Goal: Communication & Community: Connect with others

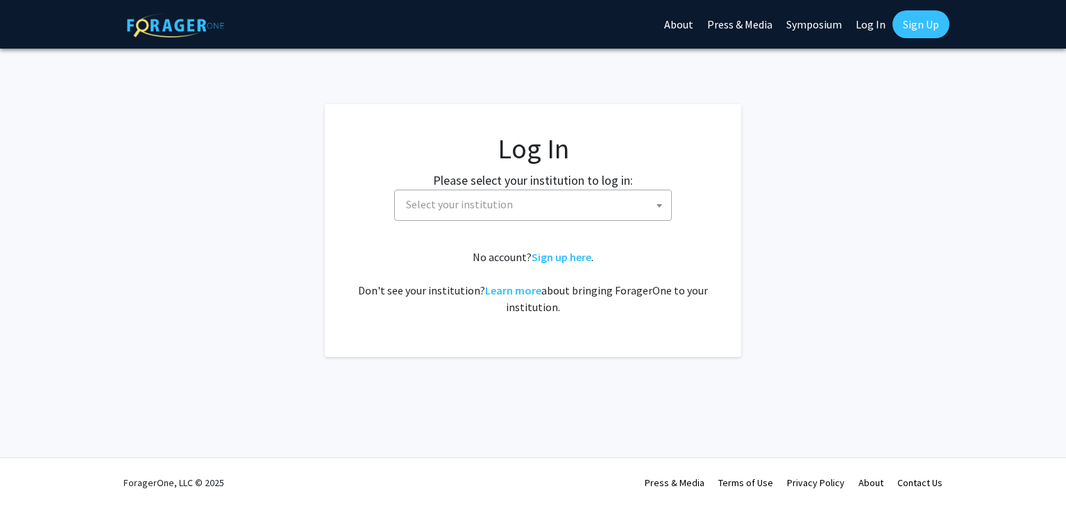
click at [873, 27] on link "Log In" at bounding box center [871, 24] width 44 height 49
click at [869, 26] on link "Log In" at bounding box center [871, 24] width 44 height 49
click at [877, 15] on link "Log In" at bounding box center [871, 24] width 44 height 49
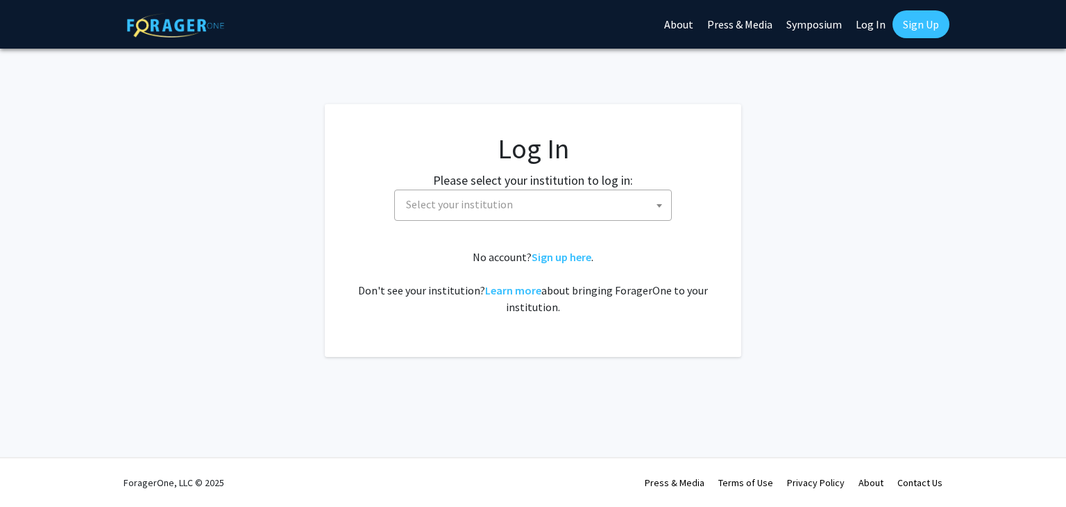
click at [873, 26] on link "Log In" at bounding box center [871, 24] width 44 height 49
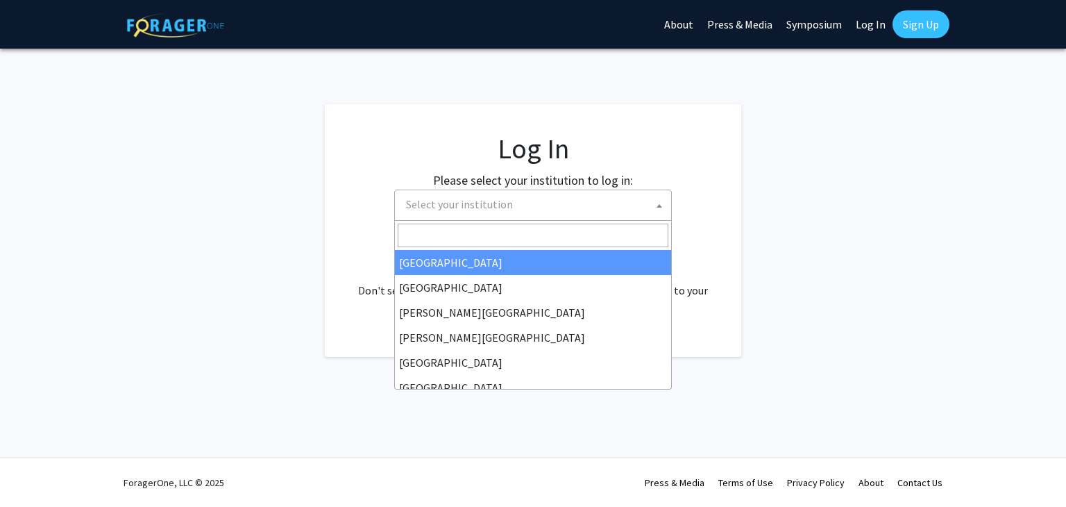
click at [657, 206] on b at bounding box center [660, 205] width 6 height 3
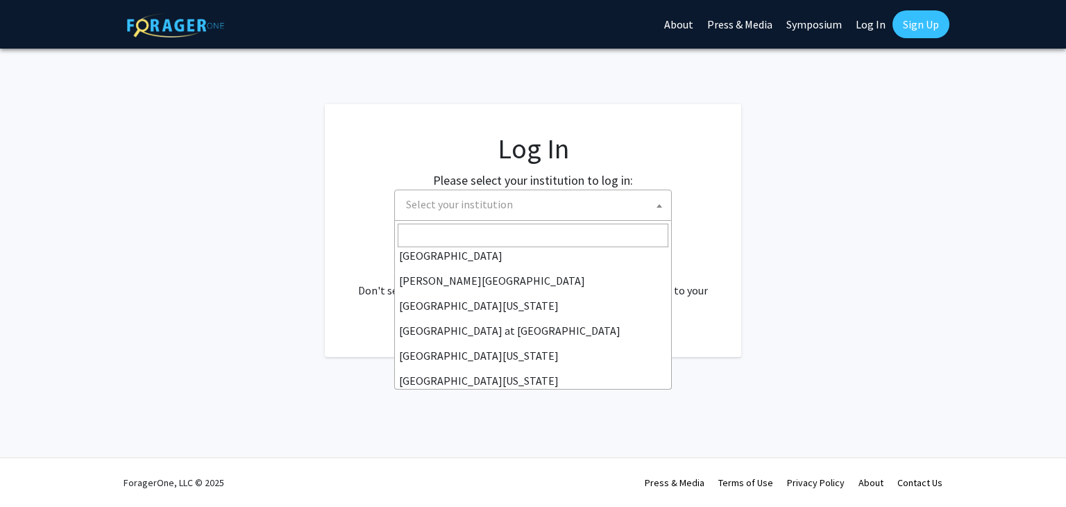
scroll to position [482, 0]
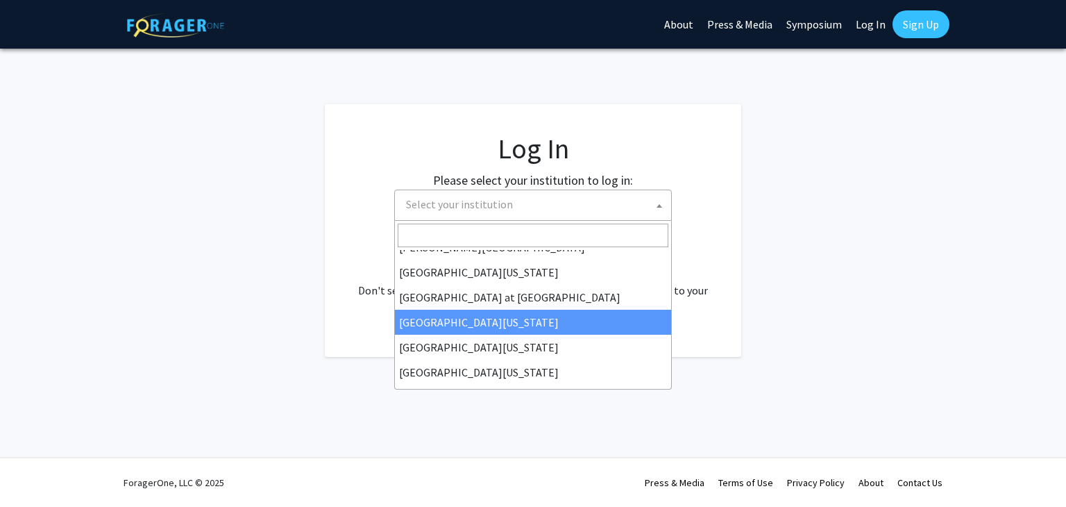
select select "13"
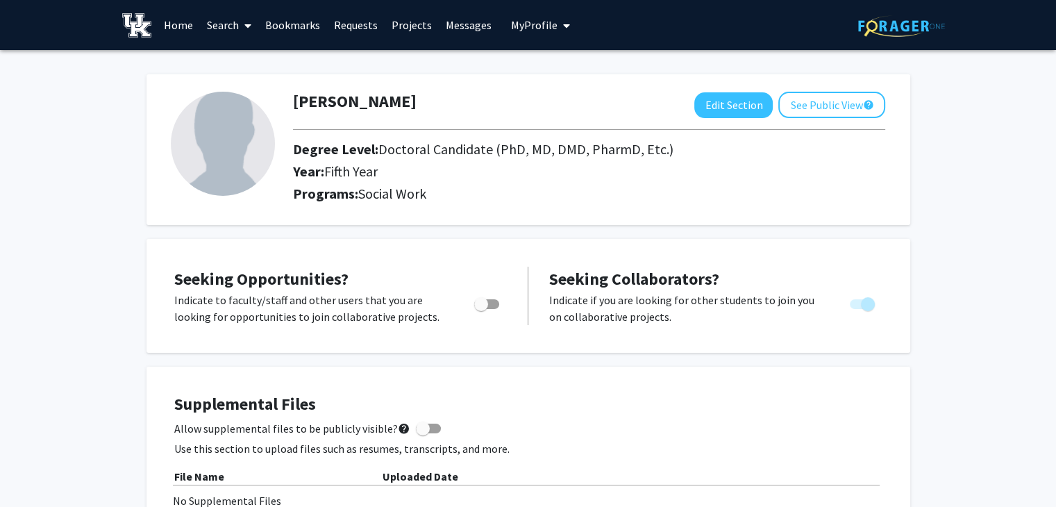
click at [458, 25] on link "Messages" at bounding box center [469, 25] width 60 height 49
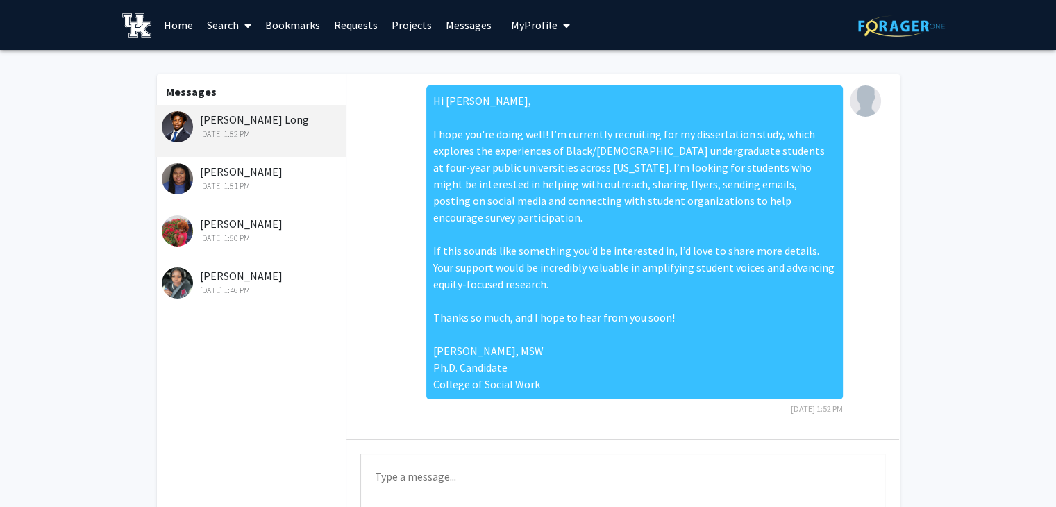
click at [233, 28] on link "Search" at bounding box center [229, 25] width 58 height 49
click at [245, 92] on span "Students" at bounding box center [242, 92] width 85 height 28
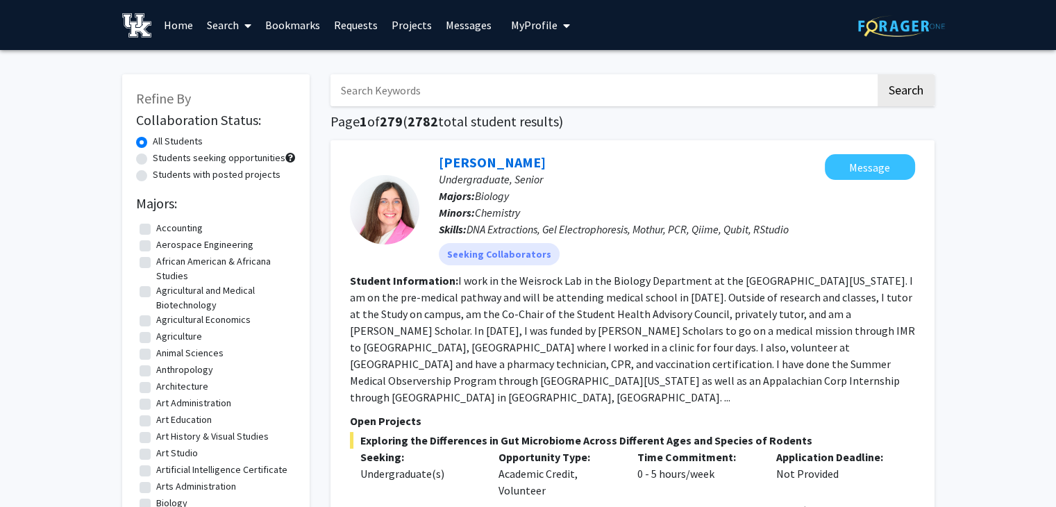
click at [210, 165] on label "Students seeking opportunities" at bounding box center [219, 158] width 133 height 15
click at [162, 160] on input "Students seeking opportunities" at bounding box center [157, 155] width 9 height 9
radio input "true"
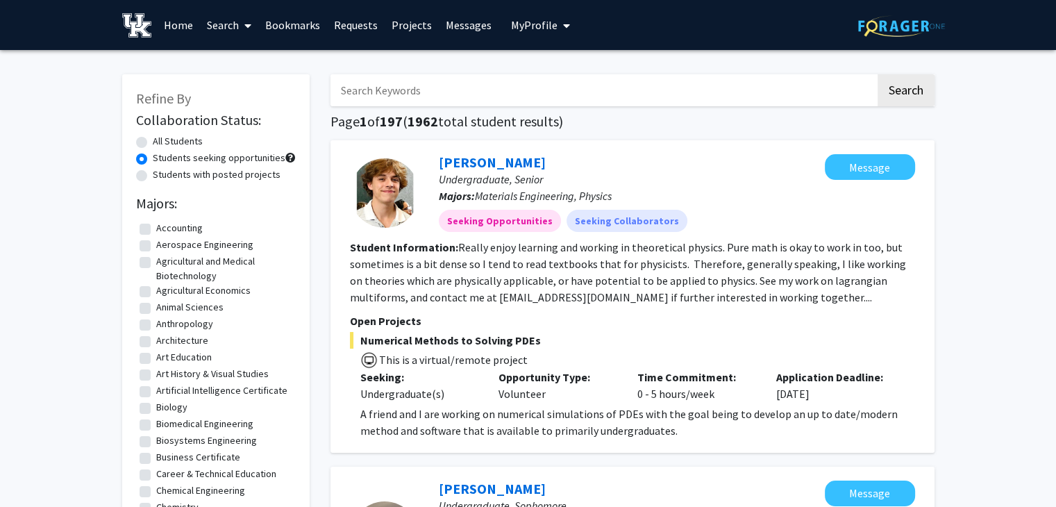
click at [374, 92] on input "Search Keywords" at bounding box center [602, 90] width 545 height 32
type input "recriuitmen"
click at [878, 74] on button "Search" at bounding box center [906, 90] width 57 height 32
radio input "true"
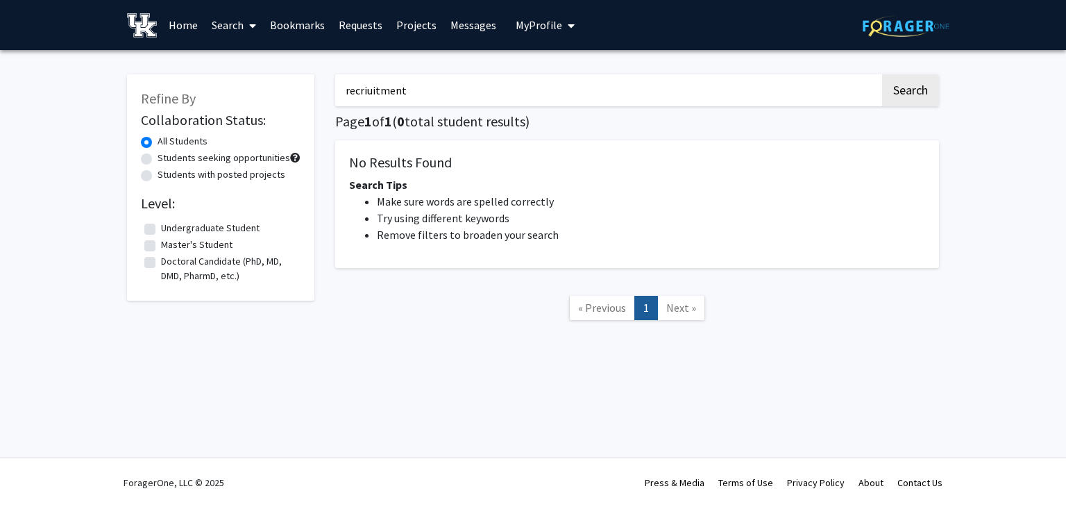
click at [882, 74] on button "Search" at bounding box center [910, 90] width 57 height 32
click at [914, 94] on button "Search" at bounding box center [910, 90] width 57 height 32
click at [532, 99] on input "recriuitment" at bounding box center [607, 90] width 545 height 32
click at [882, 74] on button "Search" at bounding box center [910, 90] width 57 height 32
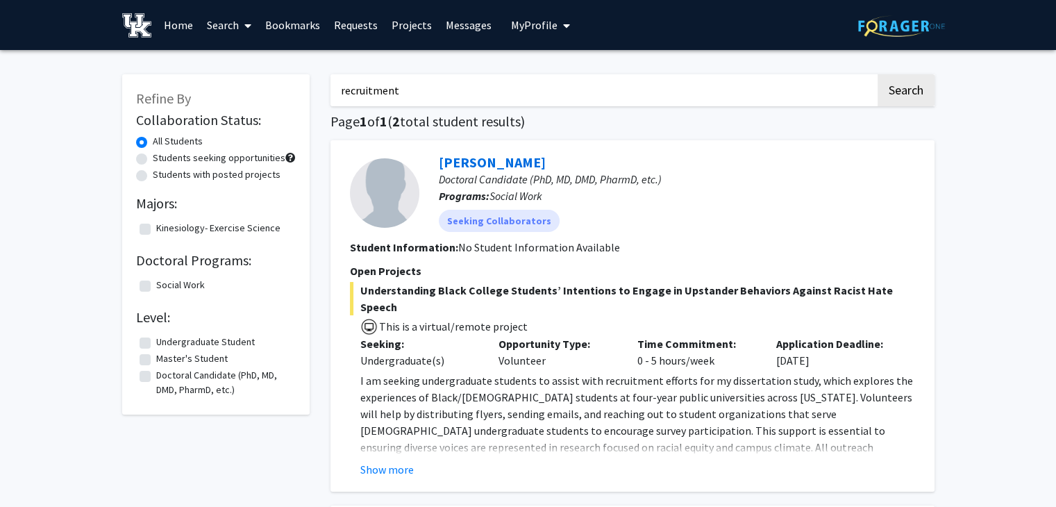
click at [453, 90] on input "recruitment" at bounding box center [602, 90] width 545 height 32
type input "r"
click at [878, 74] on button "Search" at bounding box center [906, 90] width 57 height 32
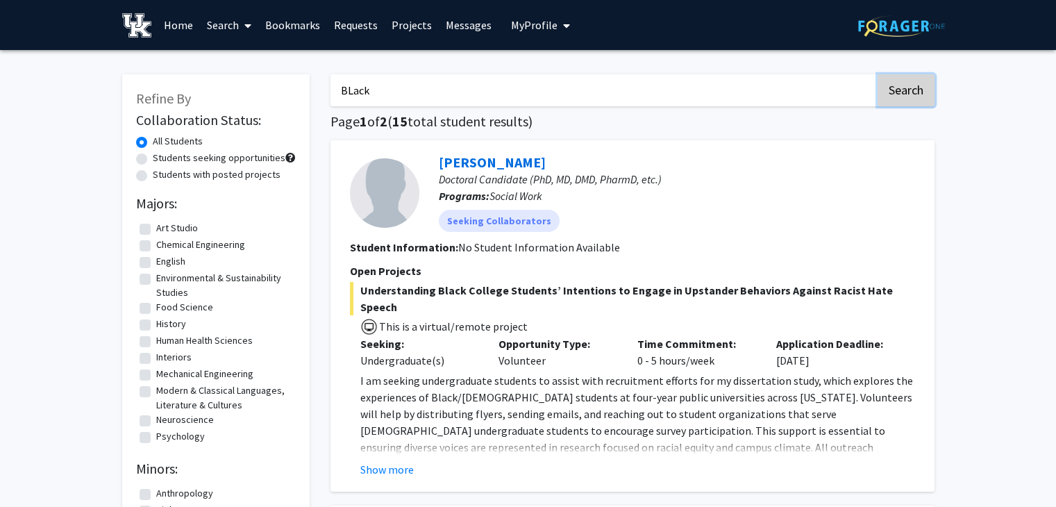
click at [905, 90] on button "Search" at bounding box center [906, 90] width 57 height 32
click at [911, 97] on button "Search" at bounding box center [906, 90] width 57 height 32
click at [911, 90] on button "Search" at bounding box center [906, 90] width 57 height 32
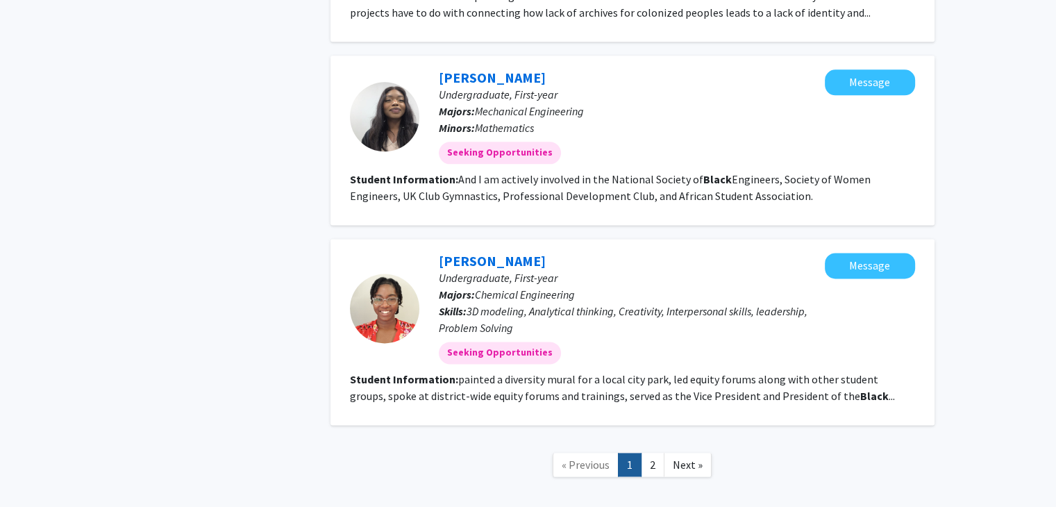
scroll to position [1802, 0]
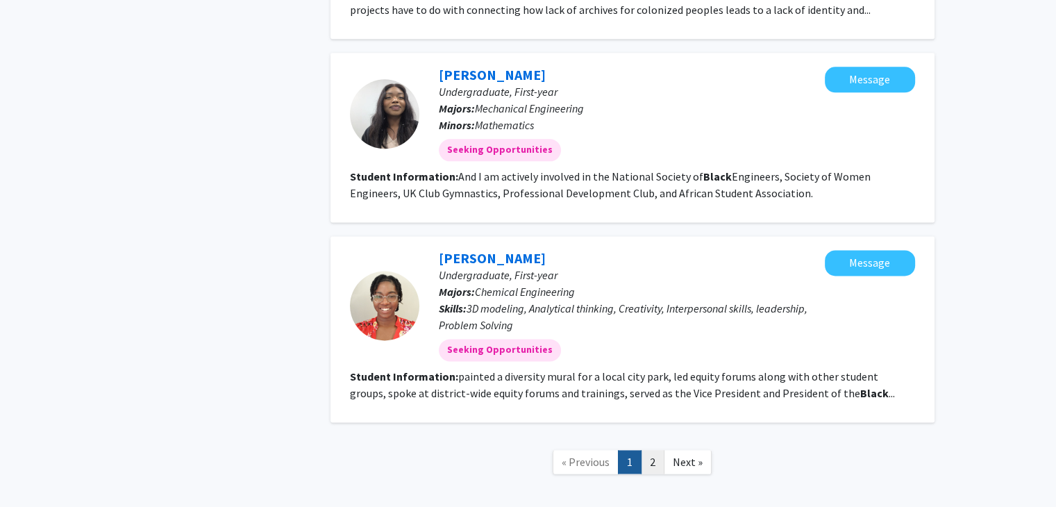
click at [658, 450] on link "2" at bounding box center [653, 462] width 24 height 24
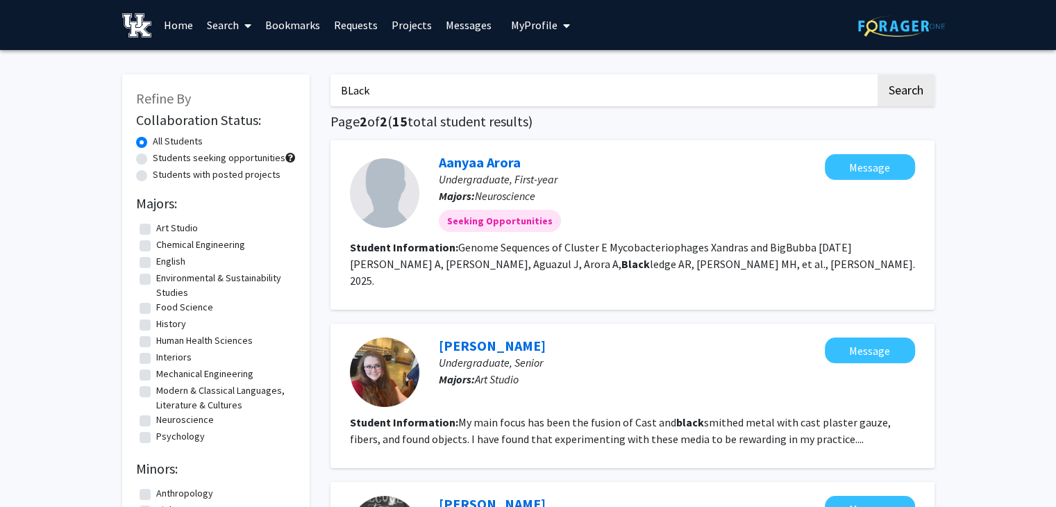
click at [483, 99] on input "BLack" at bounding box center [602, 90] width 545 height 32
type input "B"
type input "equity"
click at [878, 74] on button "Search" at bounding box center [906, 90] width 57 height 32
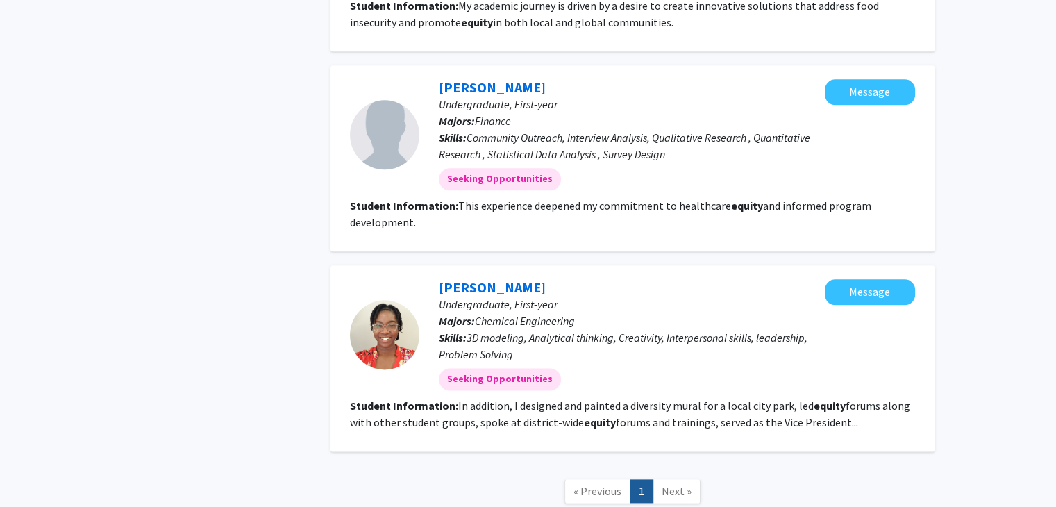
scroll to position [1653, 0]
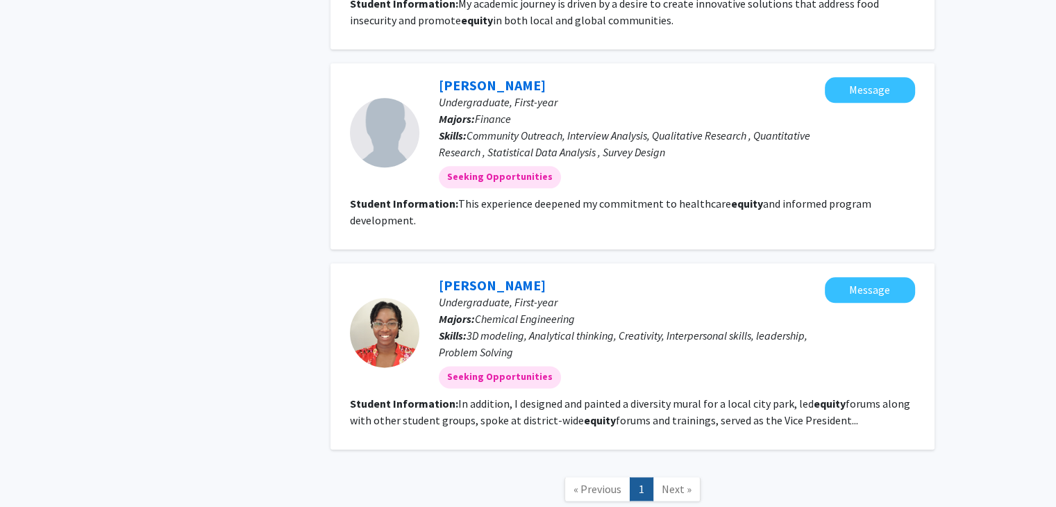
click at [505, 276] on link "[PERSON_NAME]" at bounding box center [492, 284] width 107 height 17
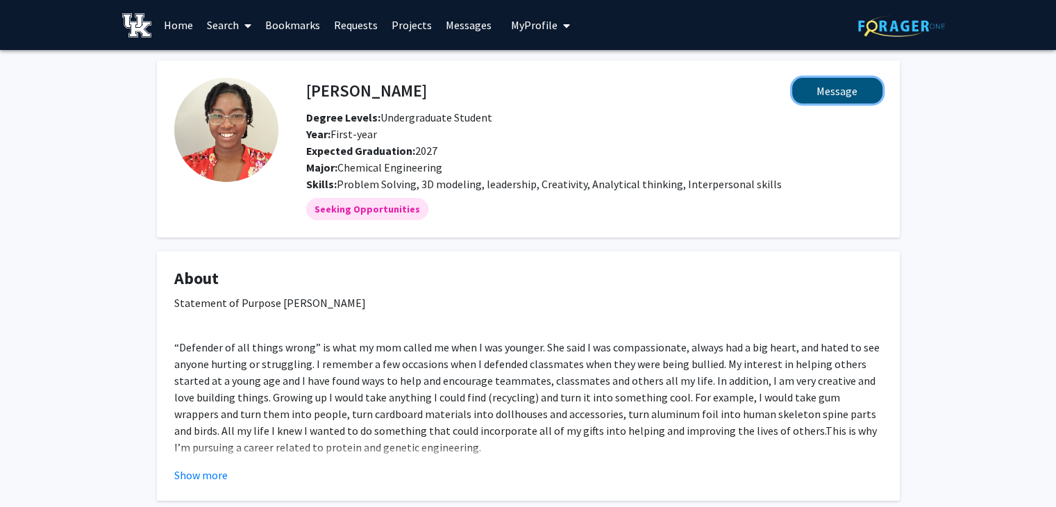
click at [872, 91] on button "Message" at bounding box center [837, 91] width 90 height 26
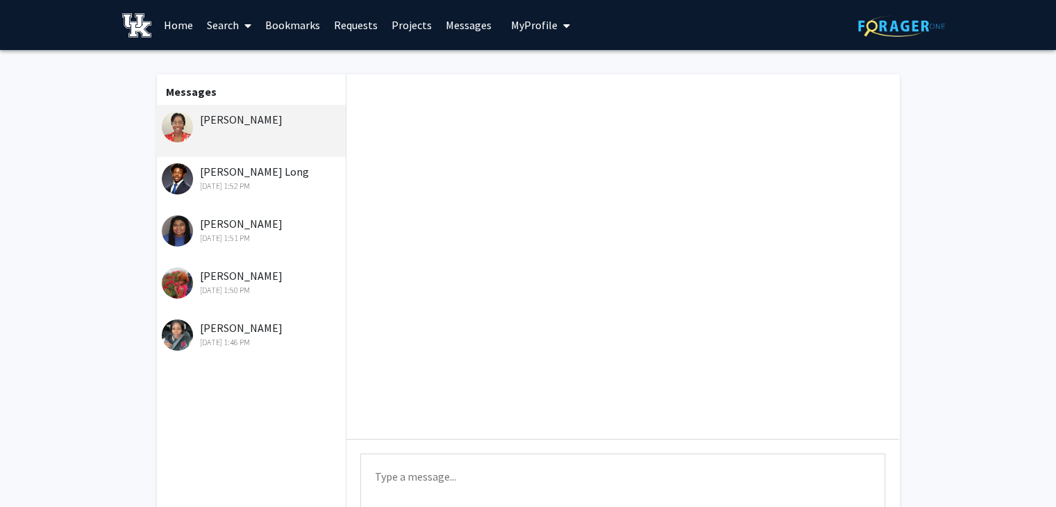
click at [233, 174] on div "[PERSON_NAME] Long [DATE] 1:52 PM" at bounding box center [252, 177] width 181 height 29
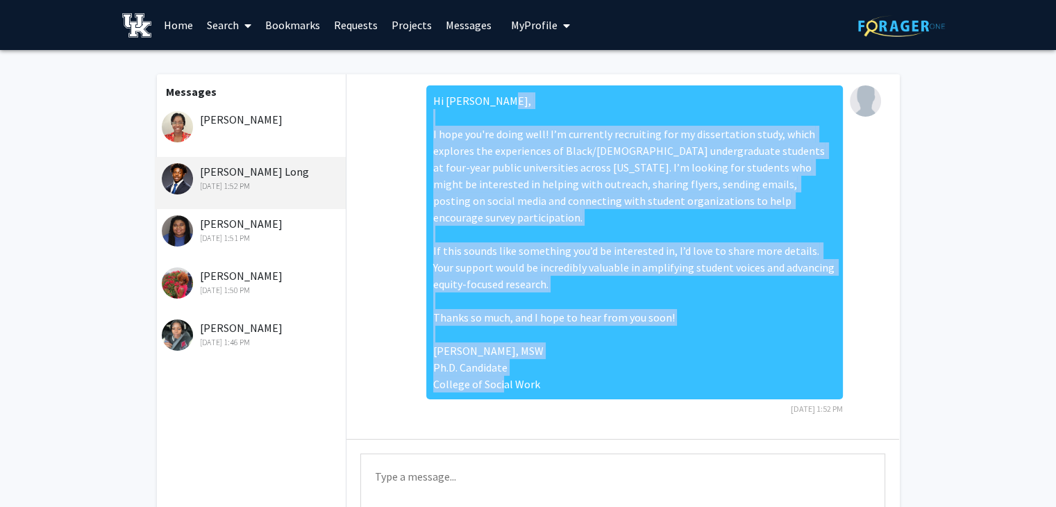
drag, startPoint x: 434, startPoint y: 131, endPoint x: 544, endPoint y: 393, distance: 284.1
click at [544, 393] on div "Hi [PERSON_NAME], I hope you're doing well! I’m currently recruiting for my dis…" at bounding box center [634, 242] width 417 height 314
copy div "I hope you're doing well! I’m currently recruiting for my dissertation study, w…"
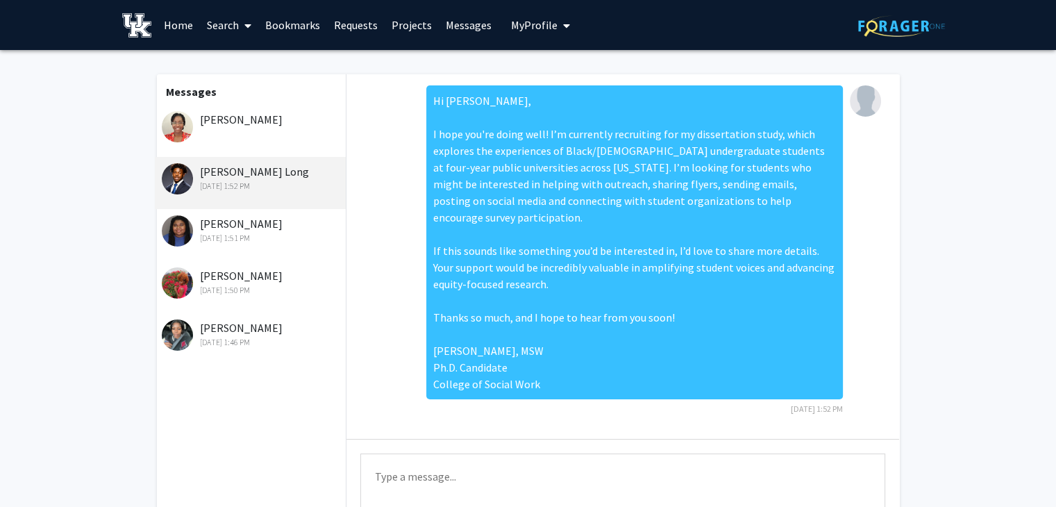
click at [222, 135] on div "[PERSON_NAME]" at bounding box center [251, 131] width 192 height 52
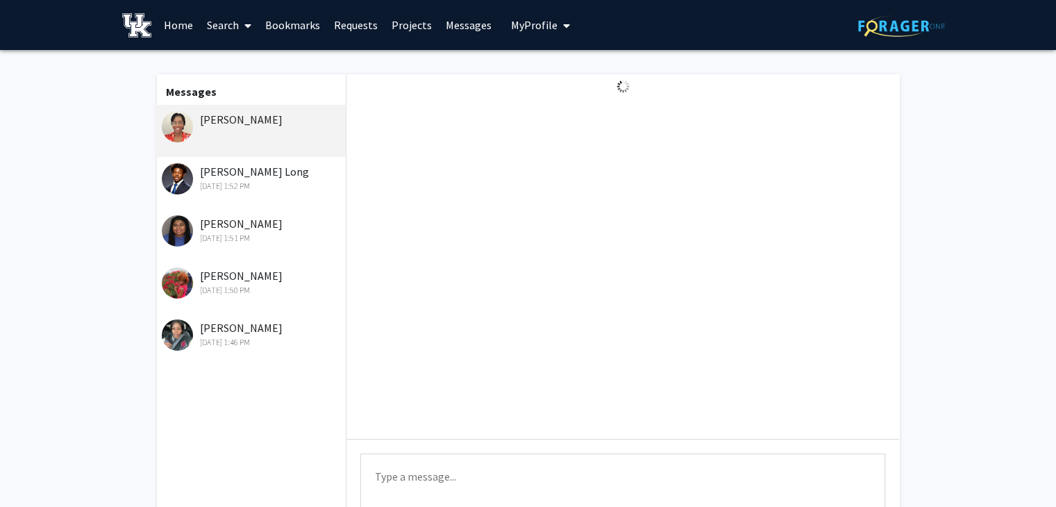
click at [421, 478] on textarea "Type a message" at bounding box center [622, 484] width 525 height 62
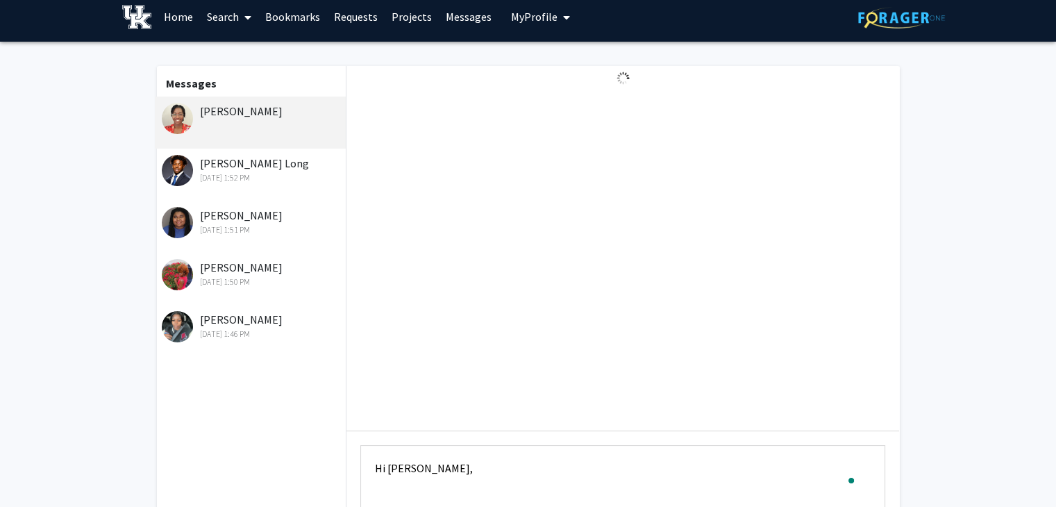
paste textarea "I hope you're doing well! I’m currently recruiting for my dissertation study, w…"
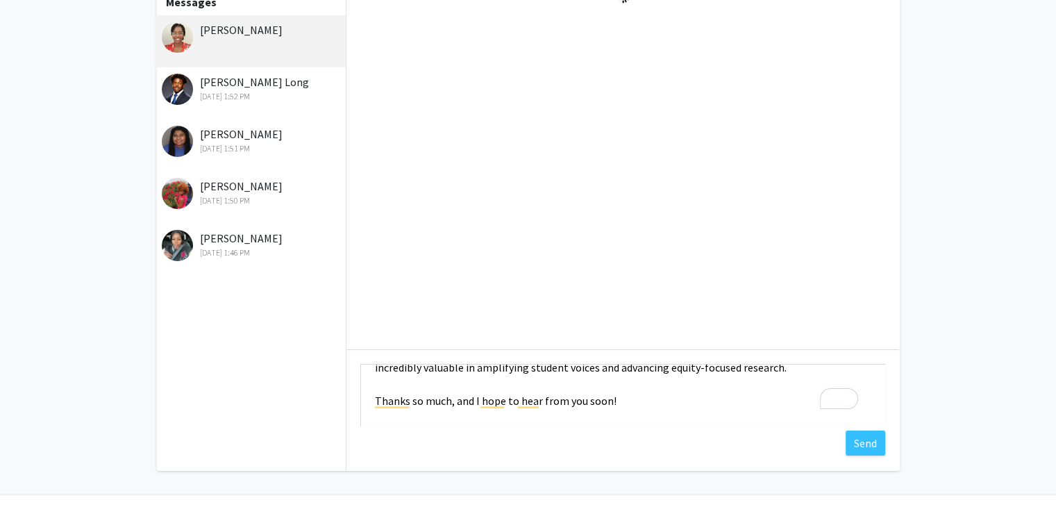
scroll to position [0, 0]
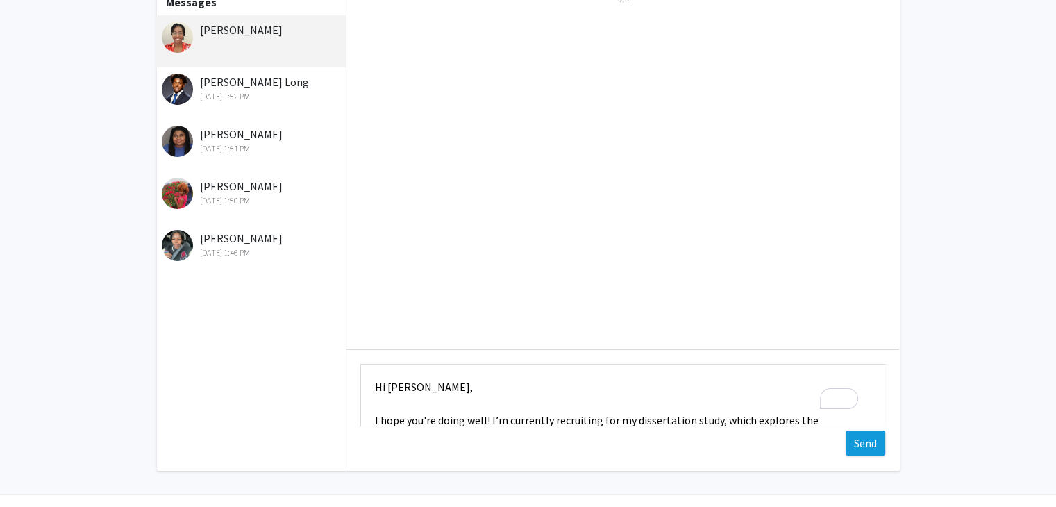
type textarea "Hi [PERSON_NAME], I hope you're doing well! I’m currently recruiting for my dis…"
click at [867, 448] on button "Send" at bounding box center [866, 442] width 40 height 25
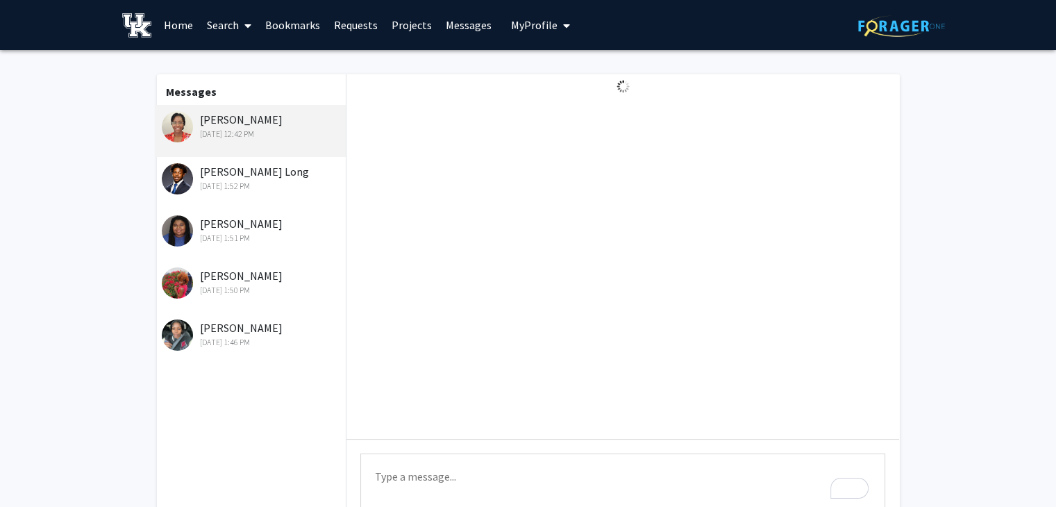
click at [249, 128] on div "[DATE] 12:42 PM" at bounding box center [252, 134] width 181 height 12
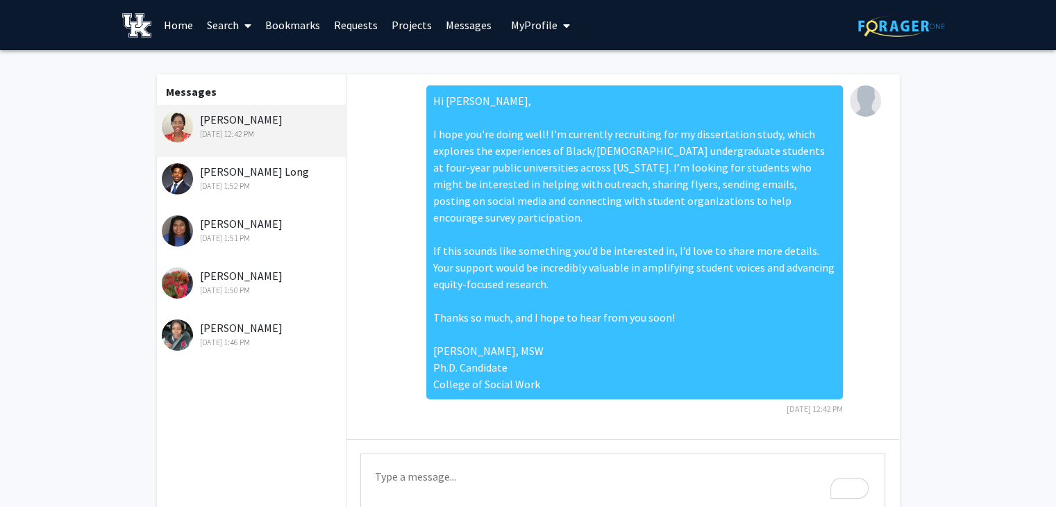
click at [355, 26] on link "Requests" at bounding box center [356, 25] width 58 height 49
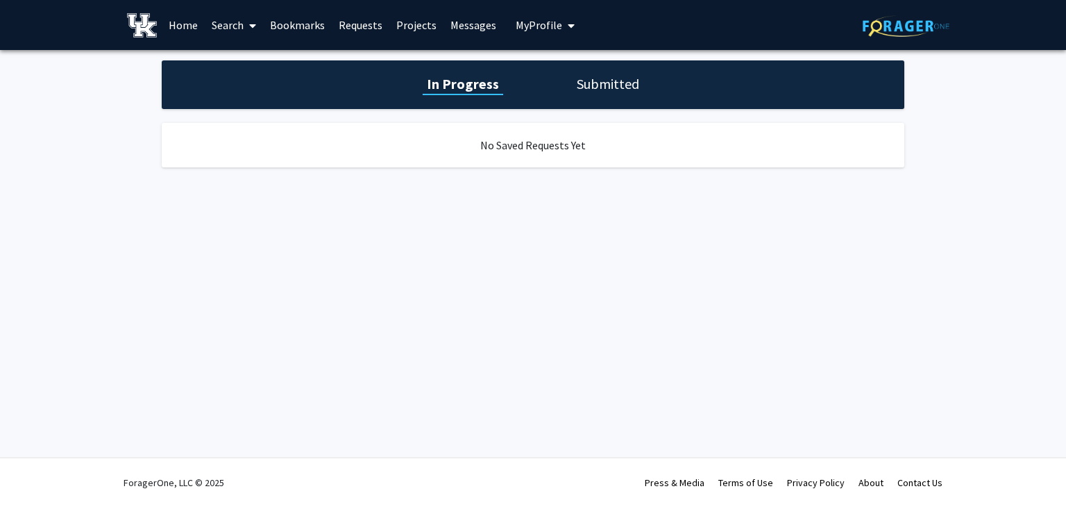
click at [446, 88] on h1 "In Progress" at bounding box center [463, 83] width 81 height 19
click at [594, 90] on h1 "Submitted" at bounding box center [608, 83] width 71 height 19
click at [439, 84] on h1 "In Progress" at bounding box center [461, 83] width 74 height 19
click at [184, 21] on link "Home" at bounding box center [183, 25] width 43 height 49
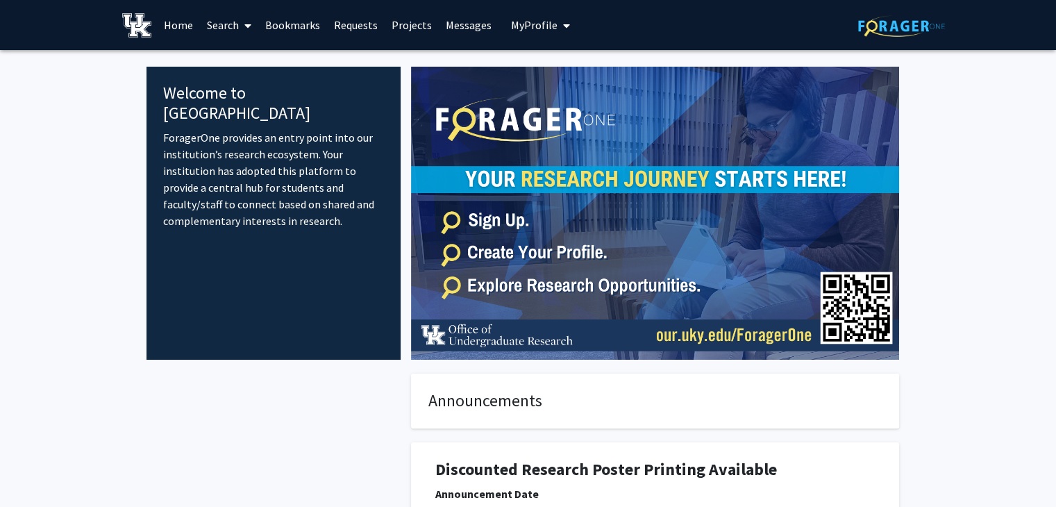
click at [217, 33] on link "Search" at bounding box center [229, 25] width 58 height 49
click at [254, 88] on span "Students" at bounding box center [242, 92] width 85 height 28
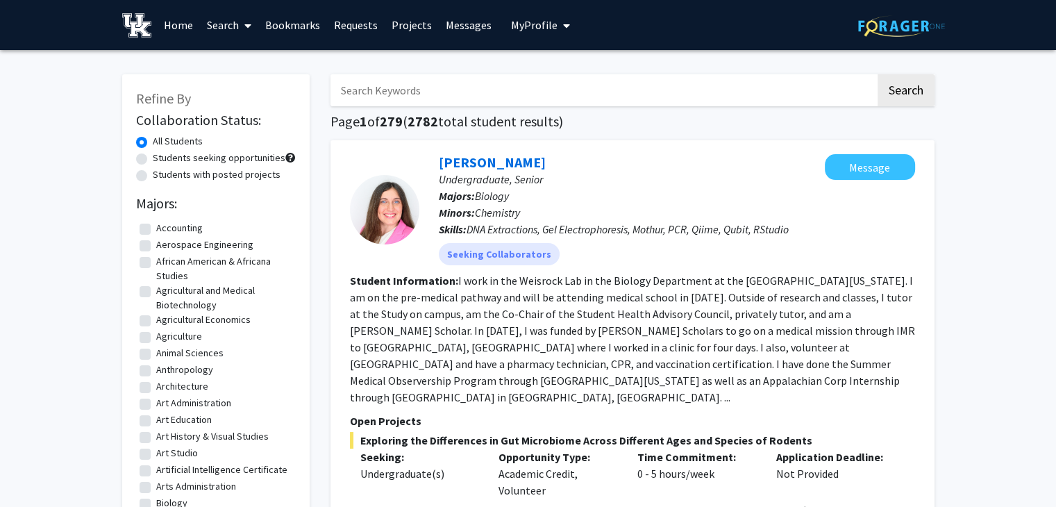
click at [153, 158] on label "Students seeking opportunities" at bounding box center [219, 158] width 133 height 15
click at [153, 158] on input "Students seeking opportunities" at bounding box center [157, 155] width 9 height 9
radio input "true"
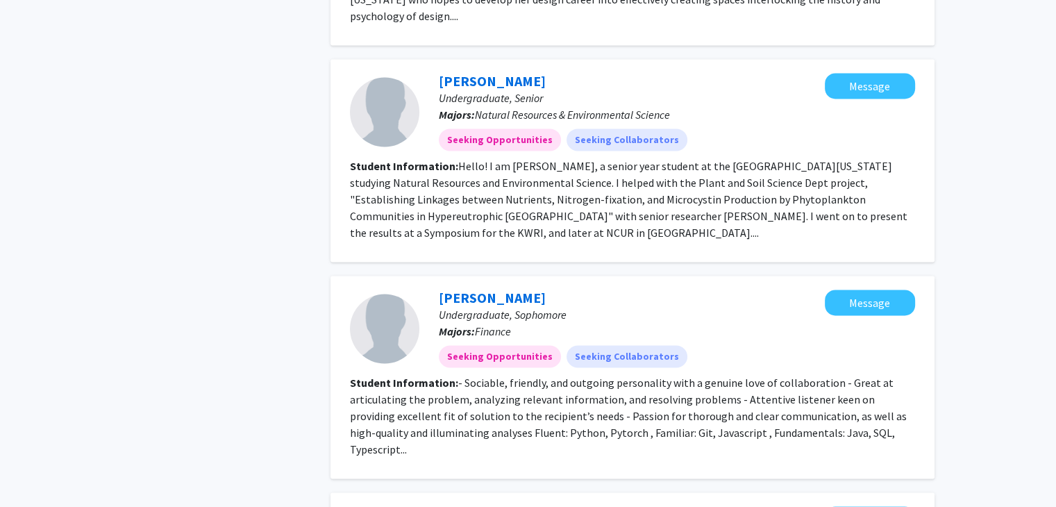
scroll to position [2359, 0]
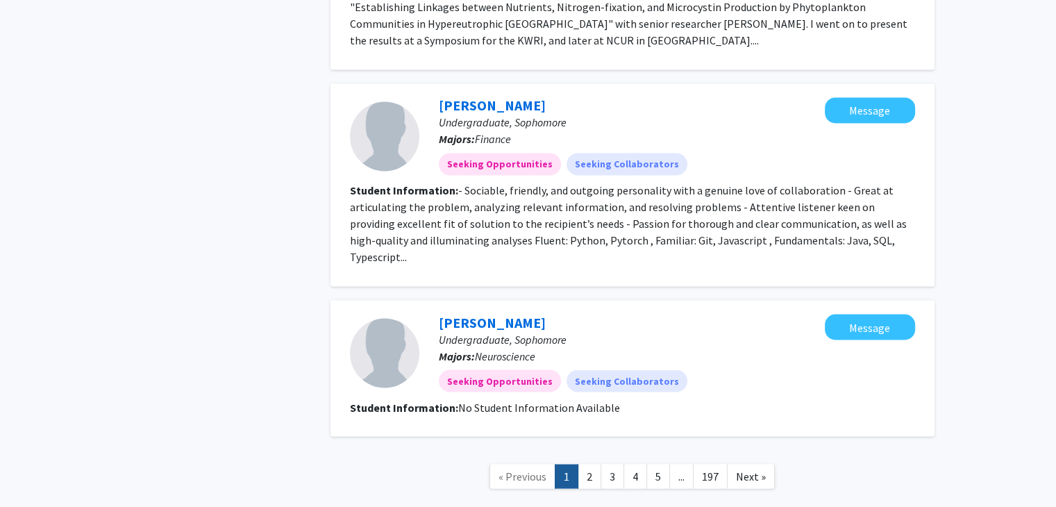
click at [591, 450] on nav "« Previous 1 2 3 4 5 ... 197 Next »" at bounding box center [632, 478] width 604 height 56
click at [591, 464] on link "2" at bounding box center [590, 476] width 24 height 24
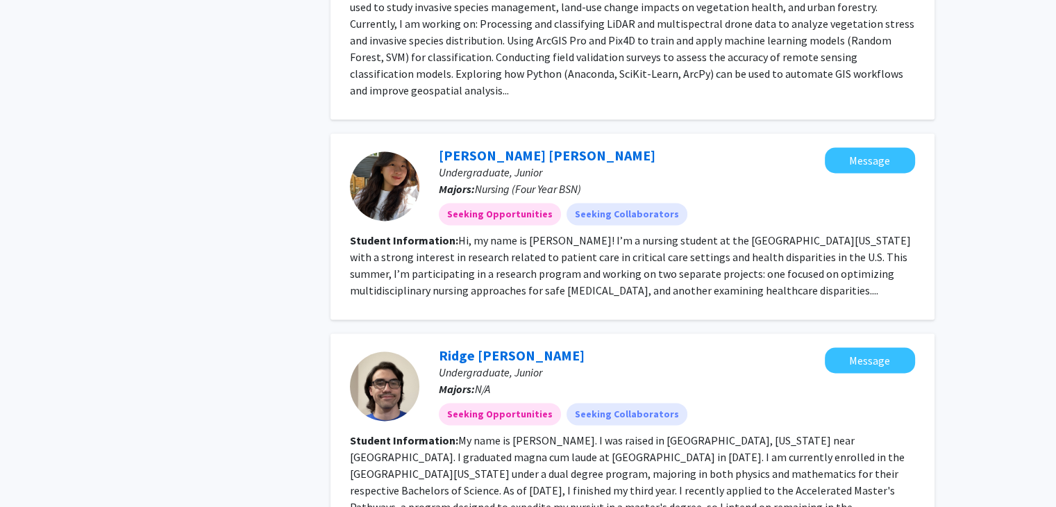
scroll to position [2030, 0]
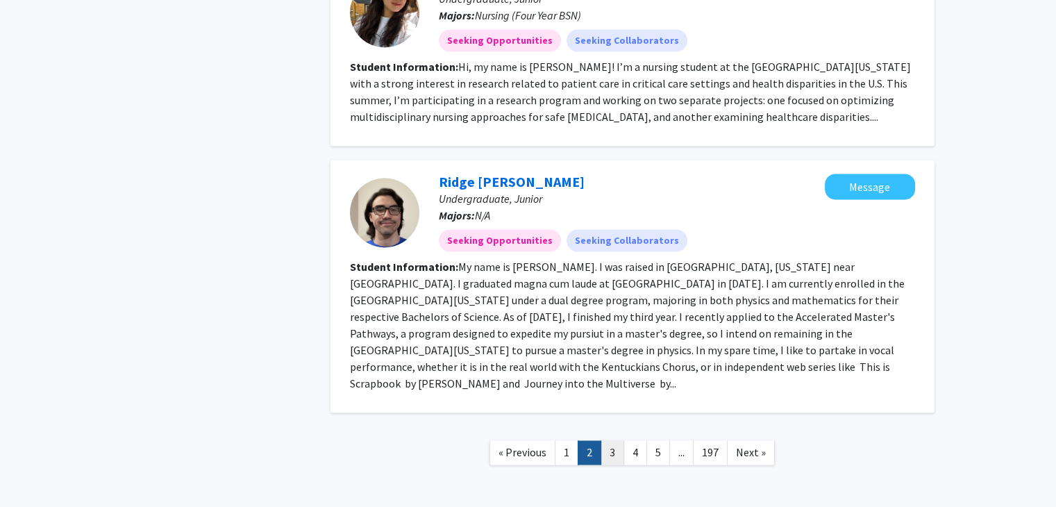
click at [614, 440] on link "3" at bounding box center [613, 452] width 24 height 24
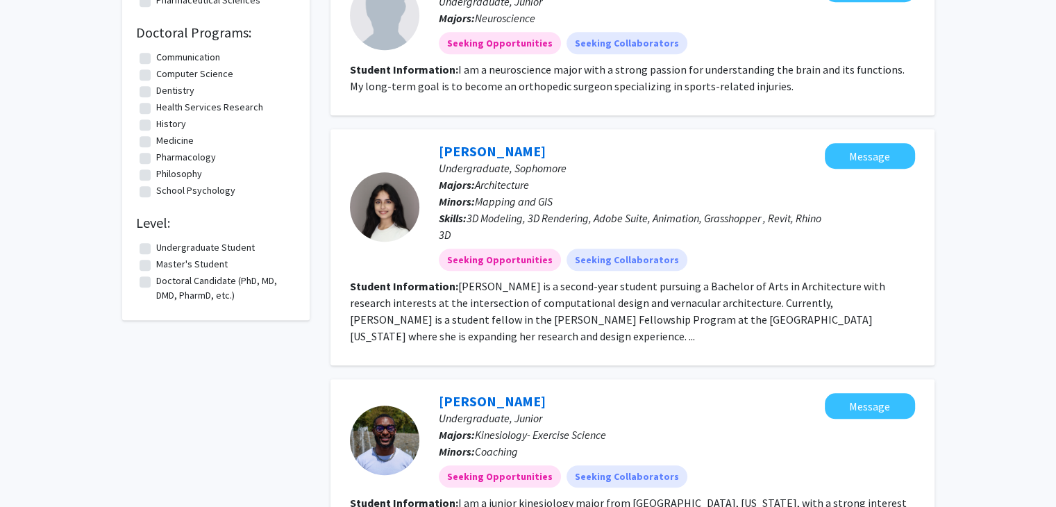
scroll to position [1173, 0]
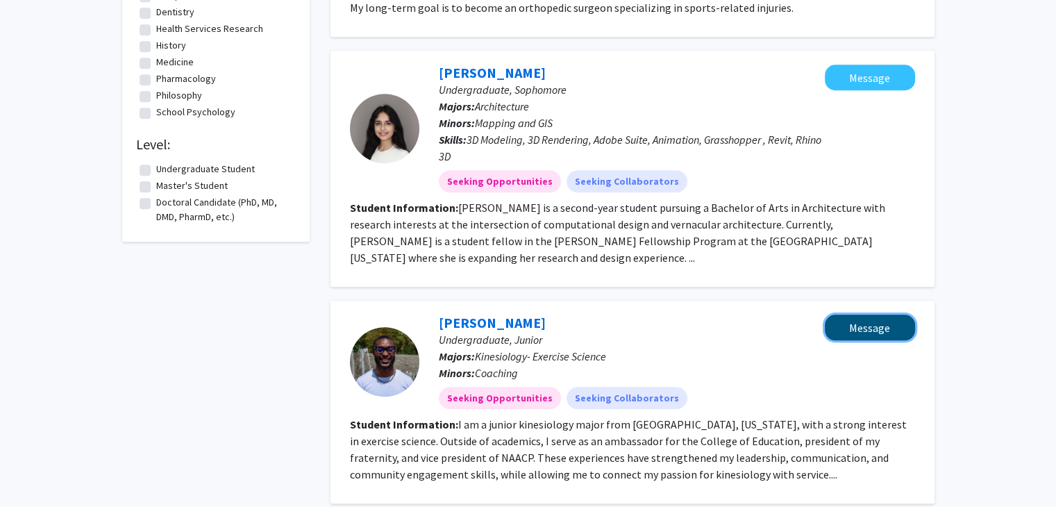
click at [846, 315] on button "Message" at bounding box center [870, 328] width 90 height 26
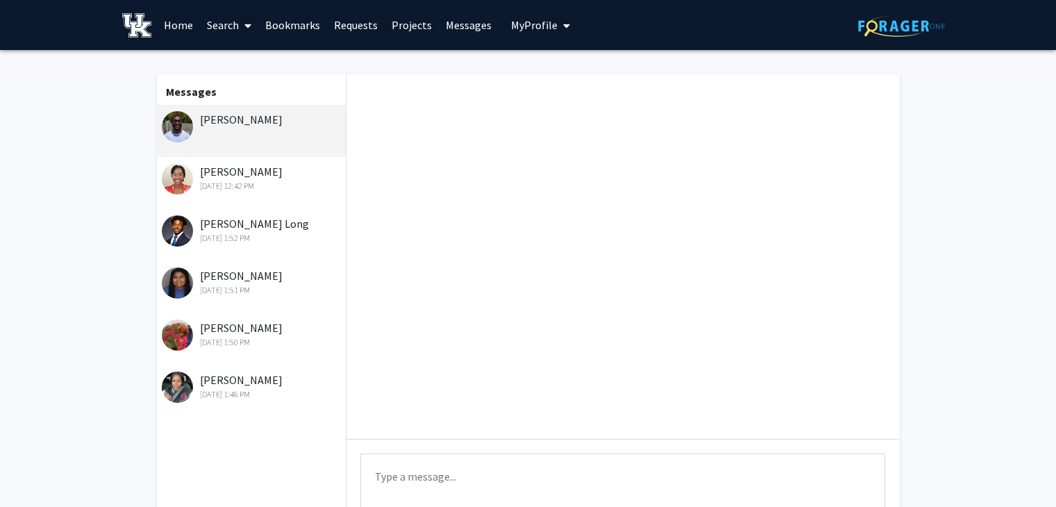
click at [394, 487] on textarea "Type a message" at bounding box center [622, 484] width 525 height 62
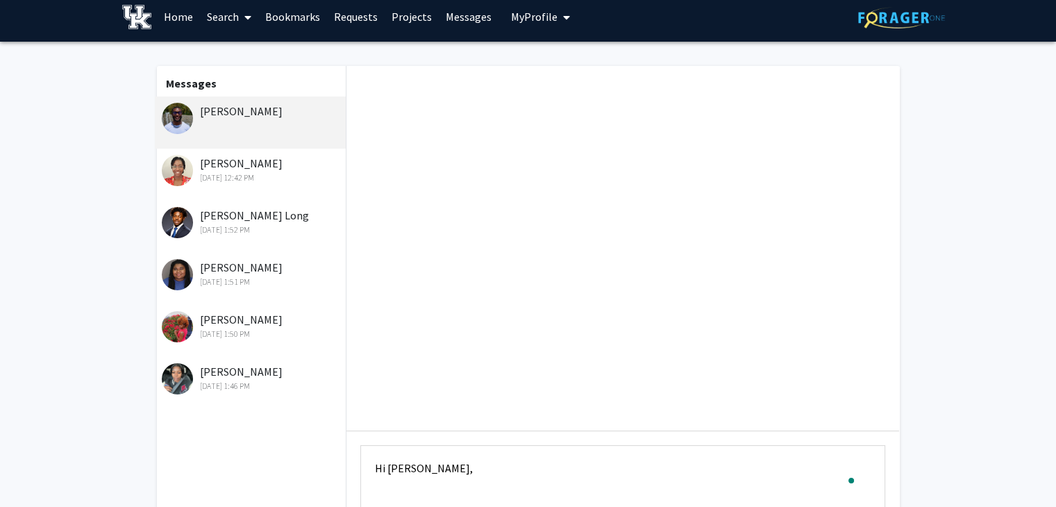
paste textarea "I hope you're doing well! I’m currently recruiting for my dissertation study, w…"
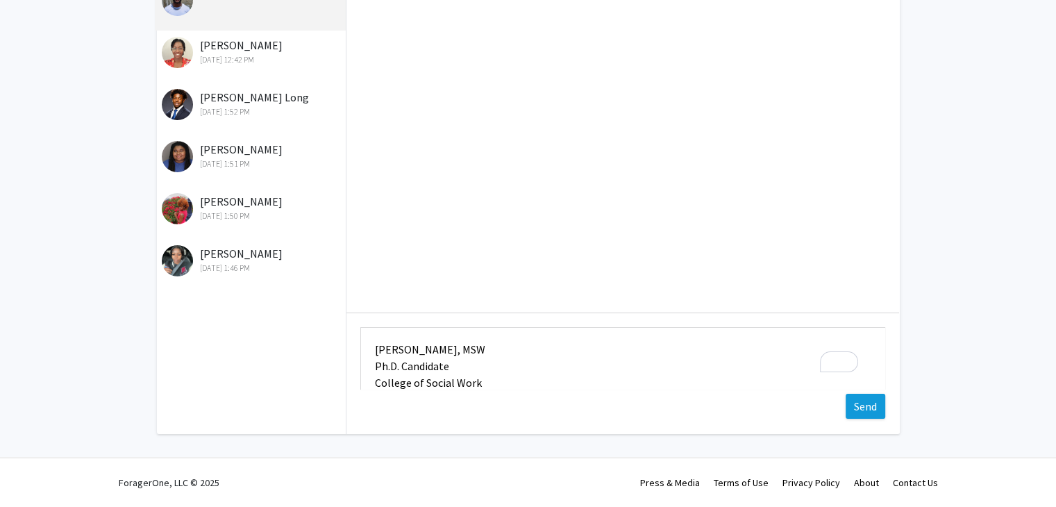
type textarea "Hi [PERSON_NAME], I hope you're doing well! I’m currently recruiting for my dis…"
click at [855, 413] on button "Send" at bounding box center [866, 406] width 40 height 25
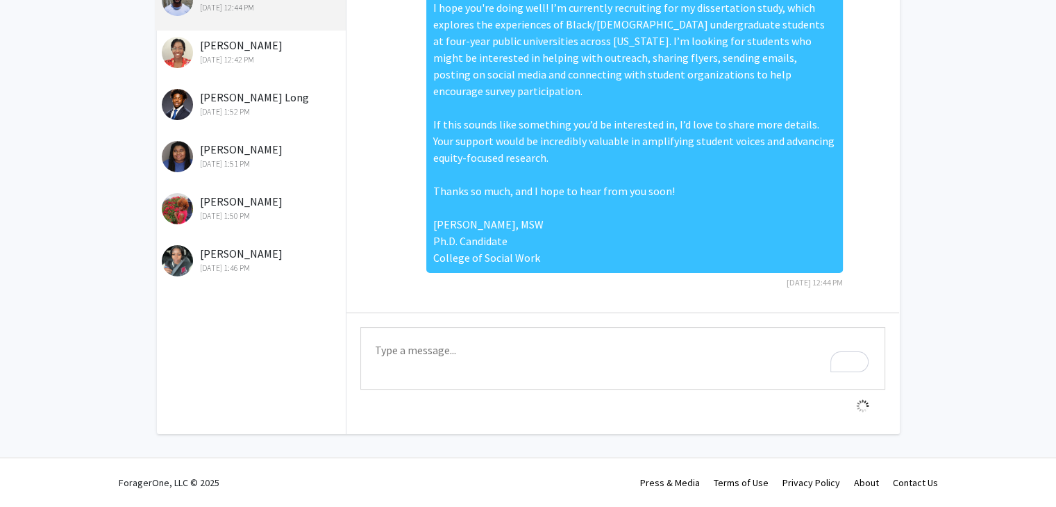
scroll to position [0, 0]
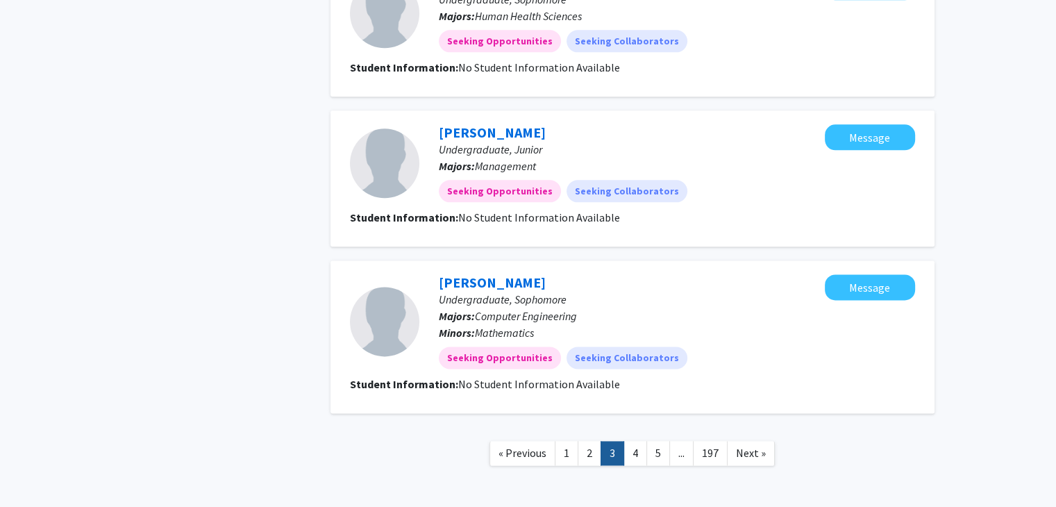
scroll to position [1756, 0]
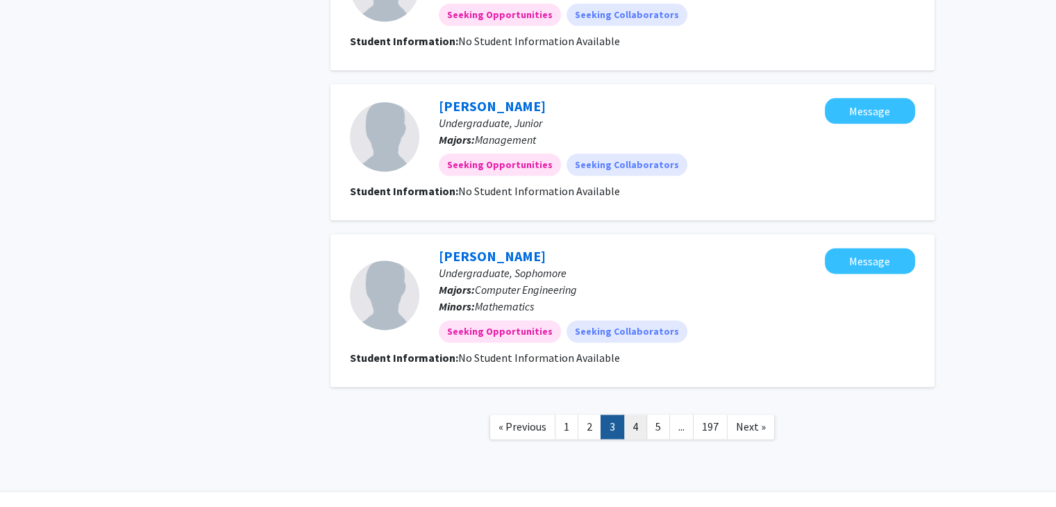
click at [634, 414] on link "4" at bounding box center [635, 426] width 24 height 24
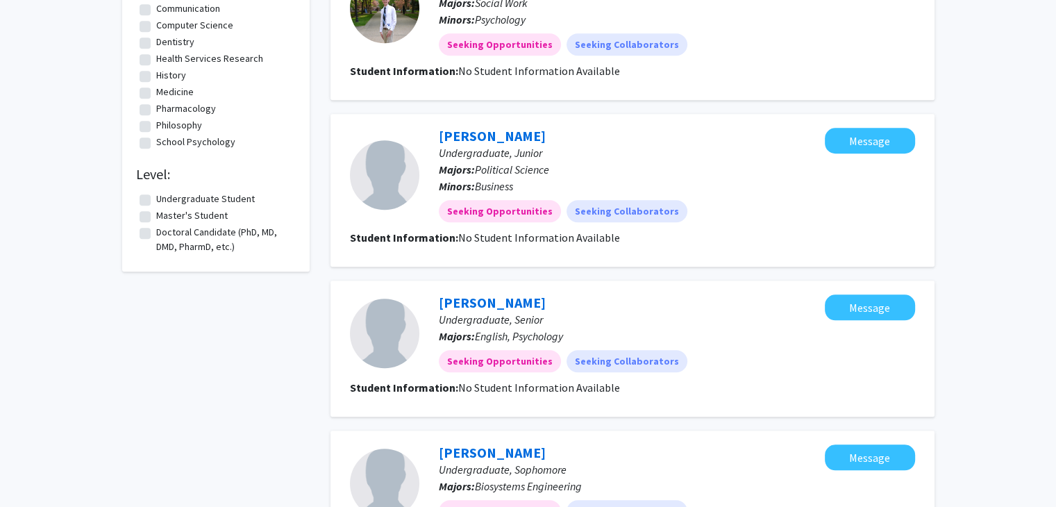
scroll to position [1356, 0]
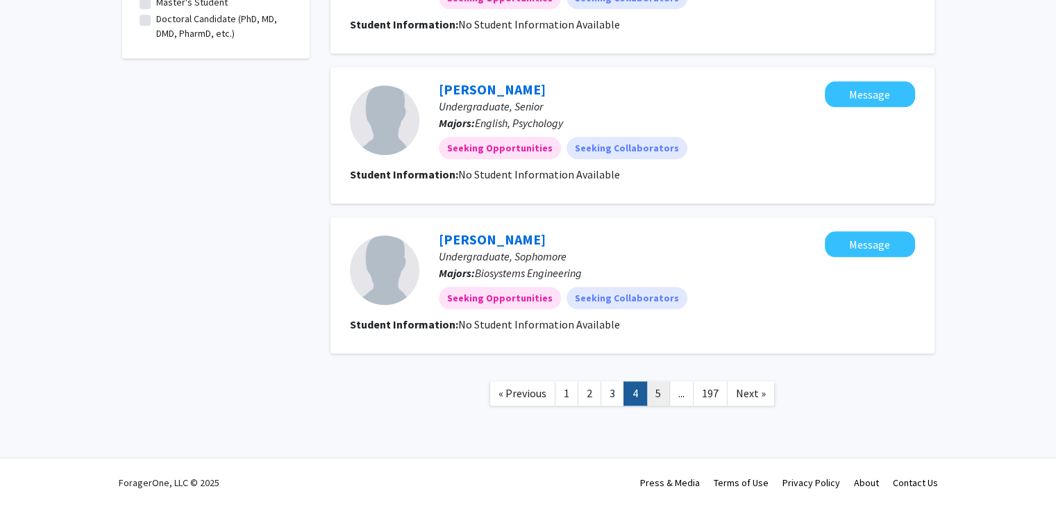
click at [653, 392] on link "5" at bounding box center [658, 393] width 24 height 24
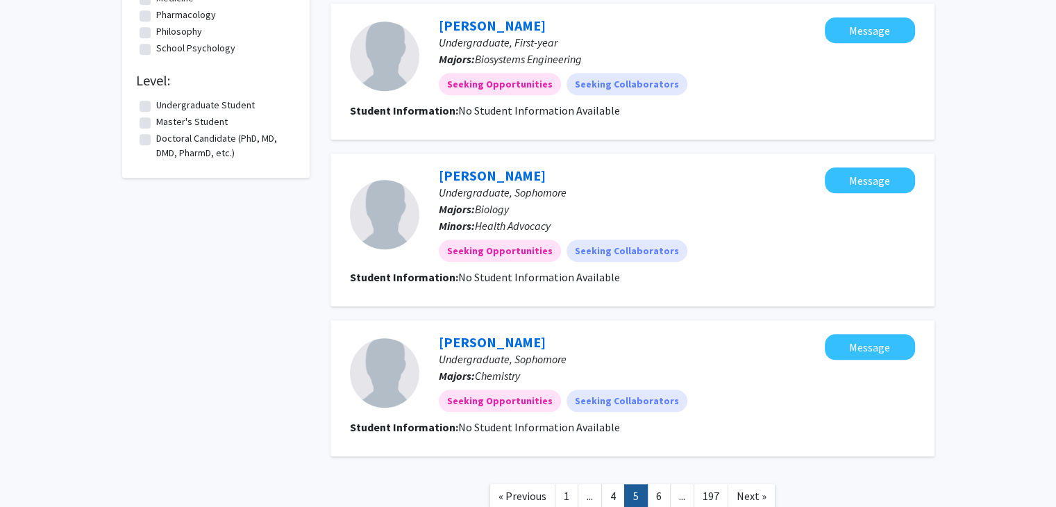
scroll to position [1318, 0]
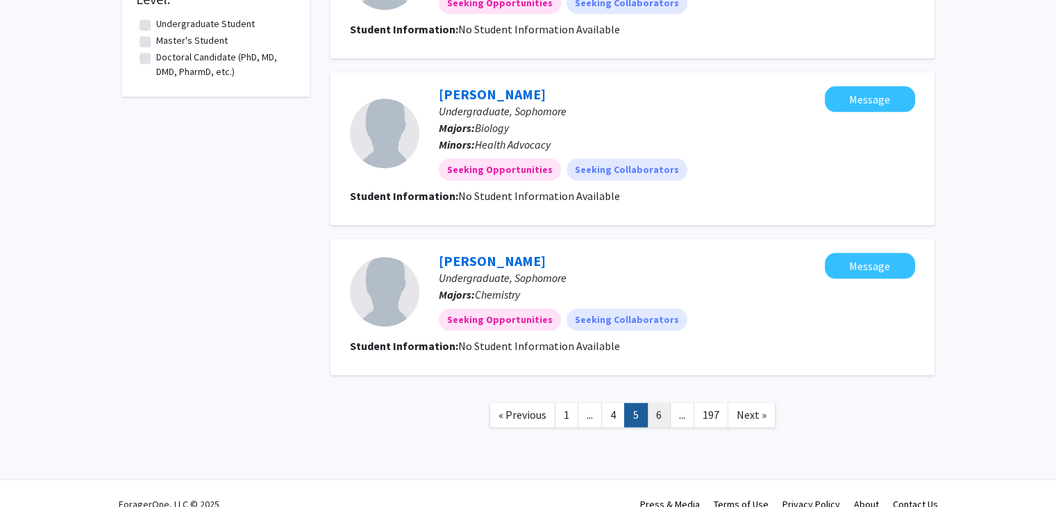
click at [657, 412] on link "6" at bounding box center [659, 415] width 24 height 24
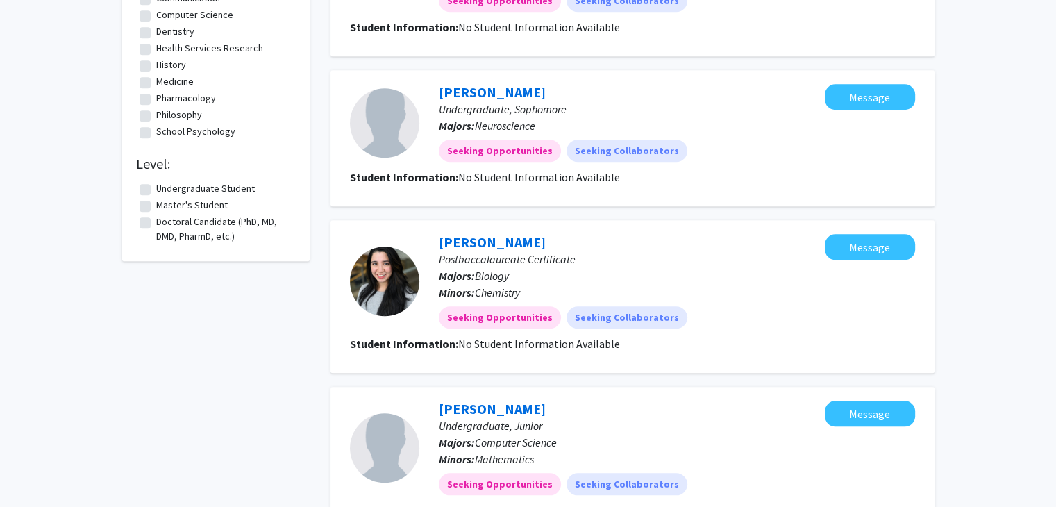
scroll to position [1339, 0]
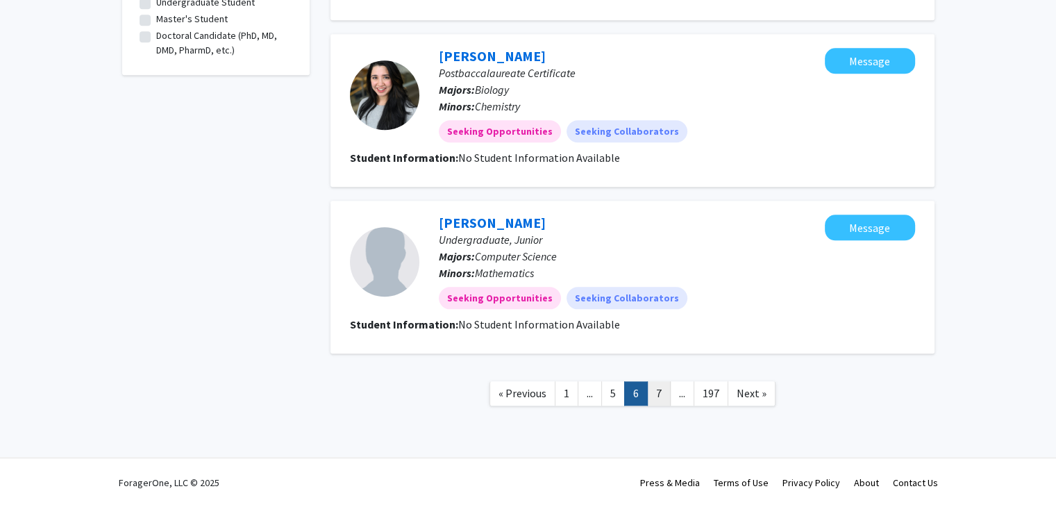
click at [660, 391] on link "7" at bounding box center [659, 393] width 24 height 24
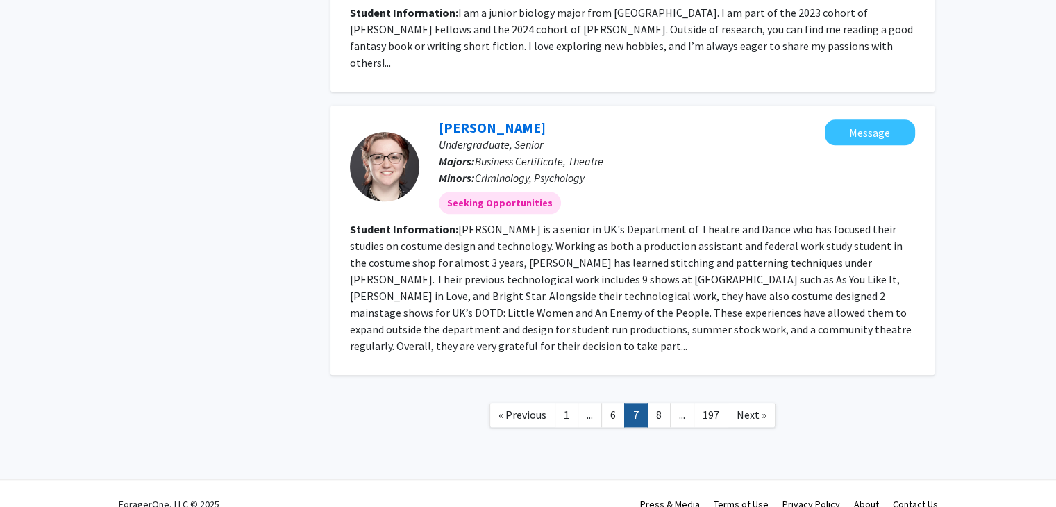
scroll to position [1523, 0]
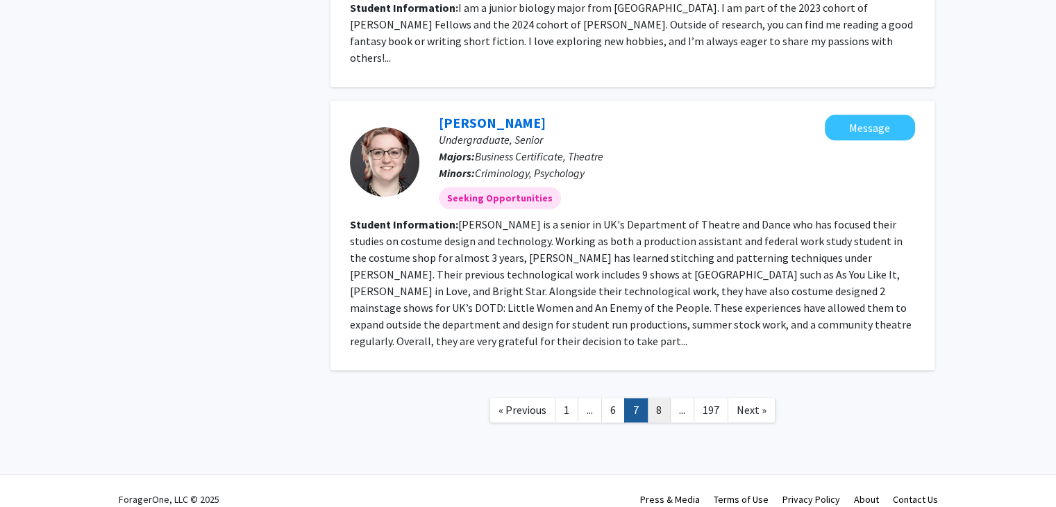
click at [658, 398] on link "8" at bounding box center [659, 410] width 24 height 24
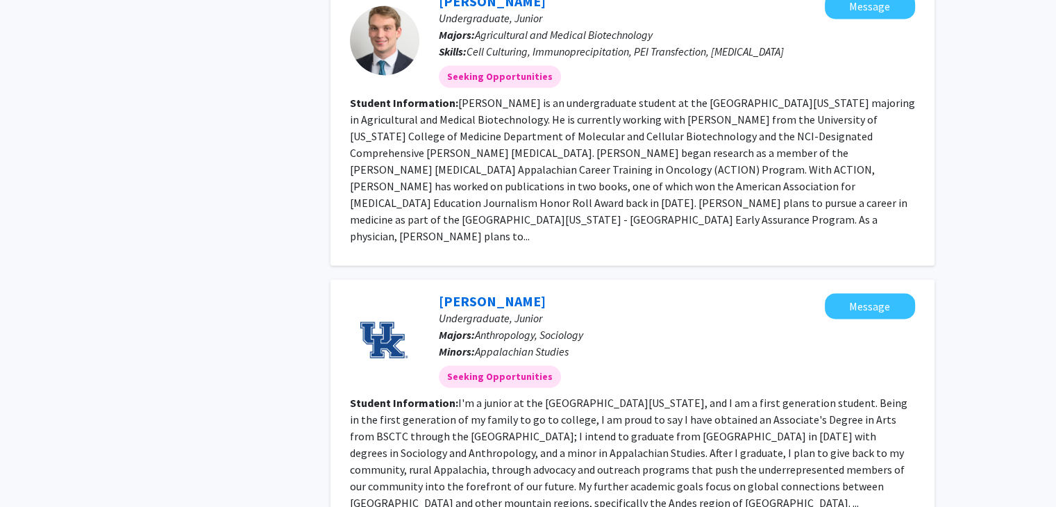
scroll to position [2122, 0]
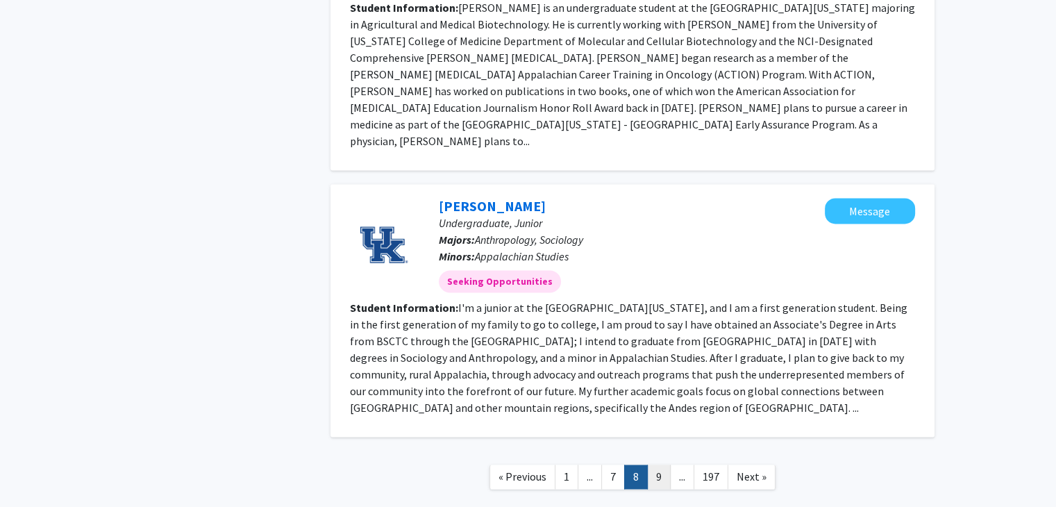
click at [661, 464] on link "9" at bounding box center [659, 476] width 24 height 24
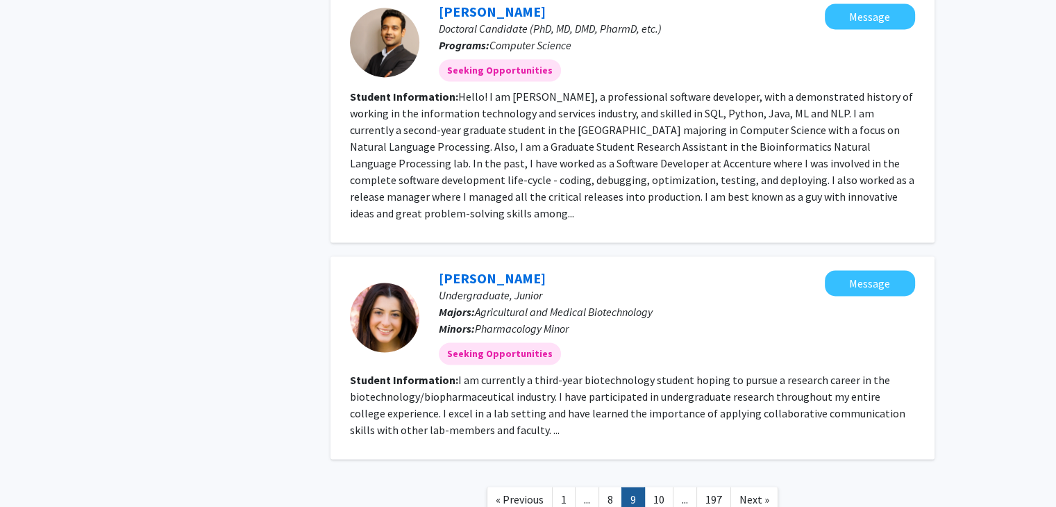
scroll to position [2189, 0]
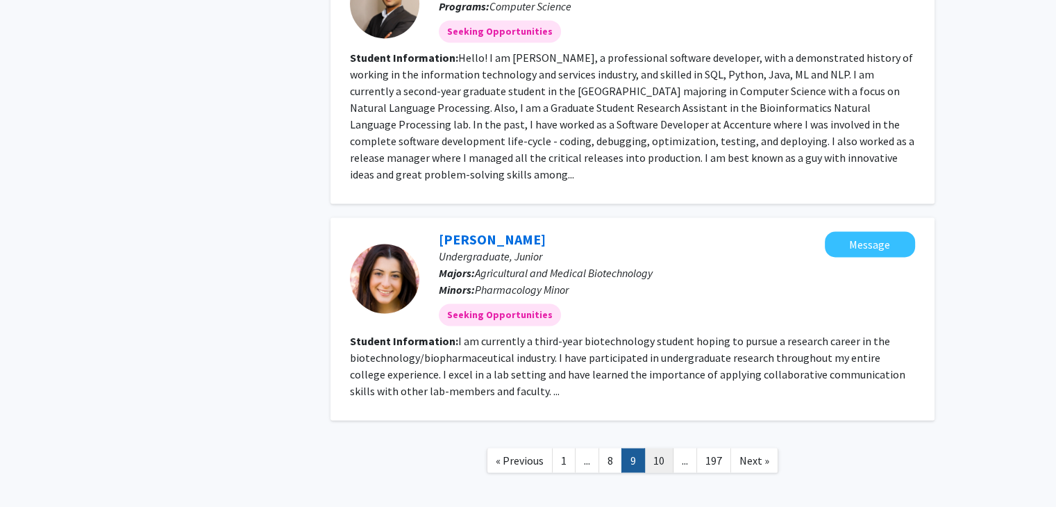
click at [654, 448] on link "10" at bounding box center [658, 460] width 29 height 24
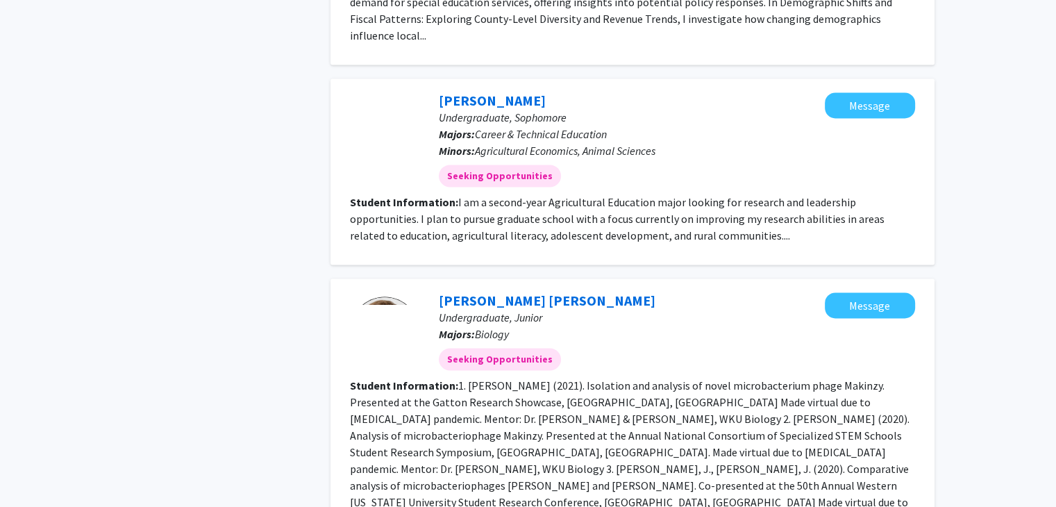
scroll to position [2140, 0]
